Goal: Navigation & Orientation: Find specific page/section

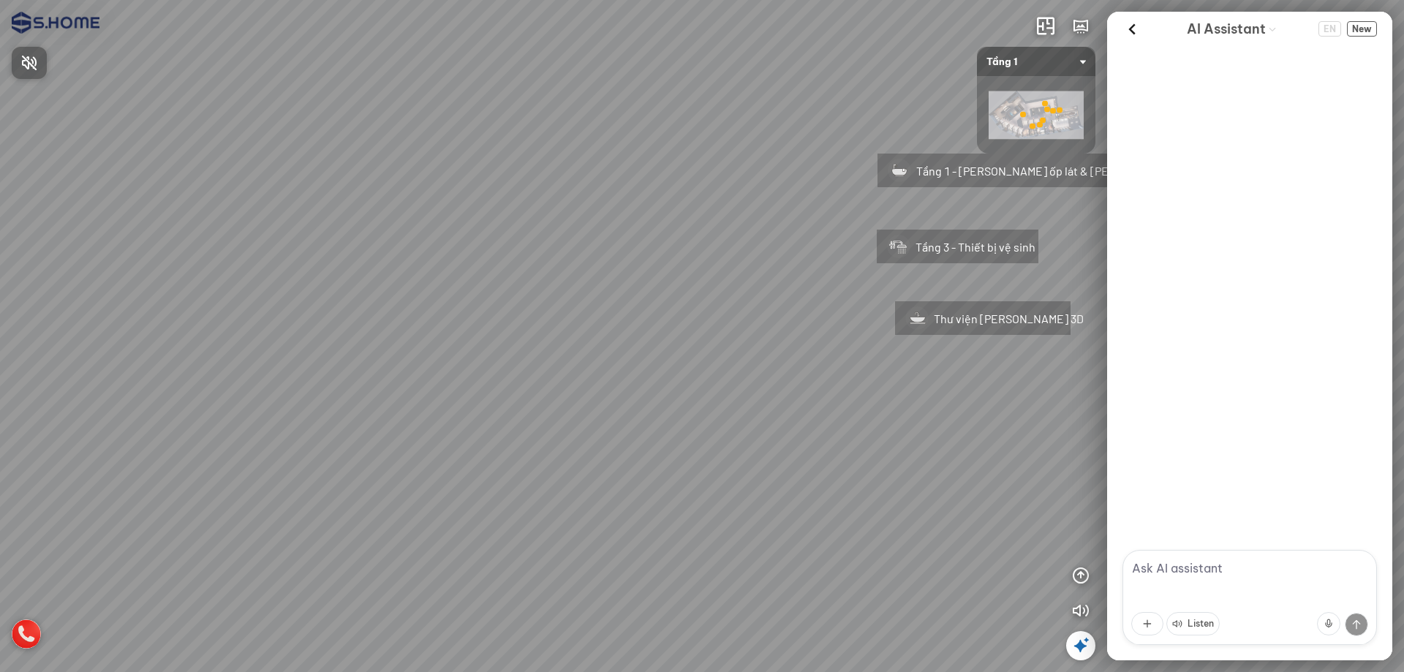
click at [38, 56] on span "Press to turn on the sound" at bounding box center [38, 62] width 0 height 18
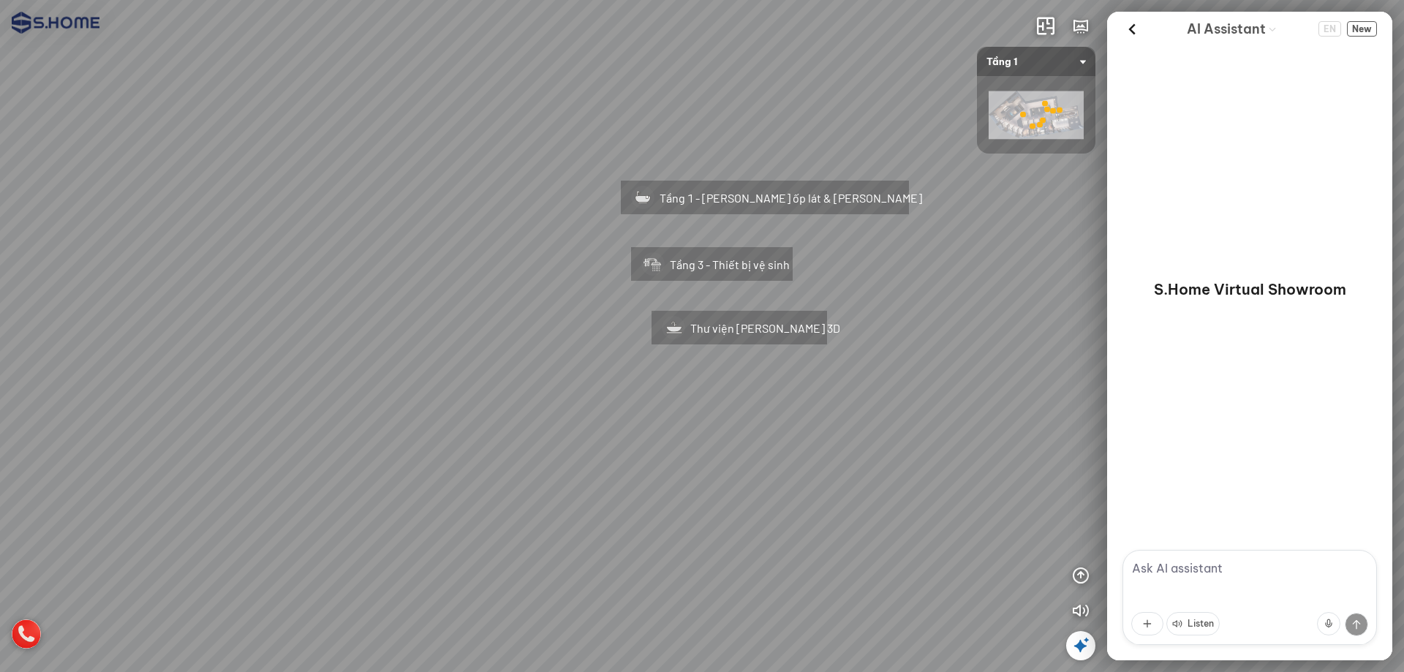
drag, startPoint x: 531, startPoint y: 201, endPoint x: 172, endPoint y: 198, distance: 359.7
click at [172, 198] on div "Tầng 1 - Gạch ốp lát & Phòng mẫu Tầng 3 - Thiết bị vệ sinh Thư viện phòng mẫu 3D" at bounding box center [702, 336] width 1404 height 672
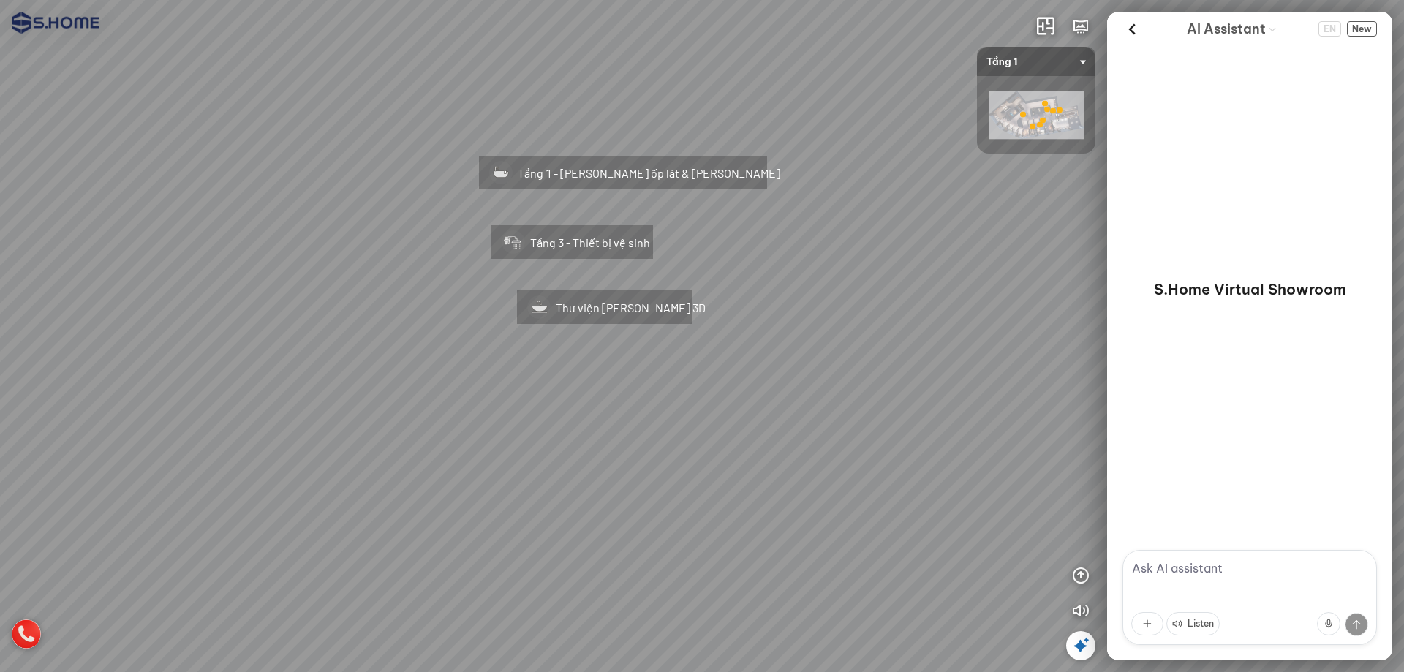
click at [565, 172] on div "Tầng 1 - Gạch ốp lát & Phòng mẫu" at bounding box center [584, 170] width 275 height 93
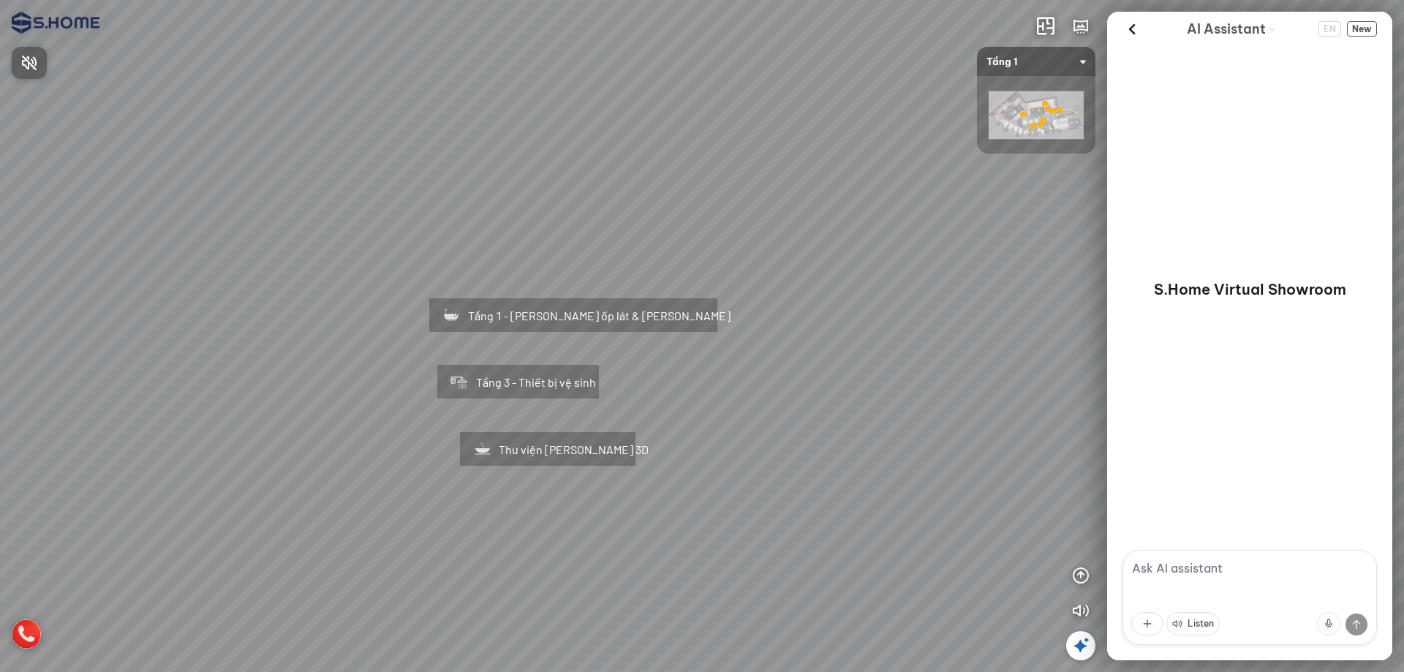
click at [38, 61] on span "Press to turn on the sound" at bounding box center [38, 62] width 0 height 18
click at [570, 306] on div "Tầng 1 - Gạch ốp lát & Phòng mẫu" at bounding box center [534, 312] width 275 height 93
click at [521, 333] on div "Tầng 3 - Thiết bị vệ sinh" at bounding box center [518, 379] width 226 height 93
